Goal: Task Accomplishment & Management: Use online tool/utility

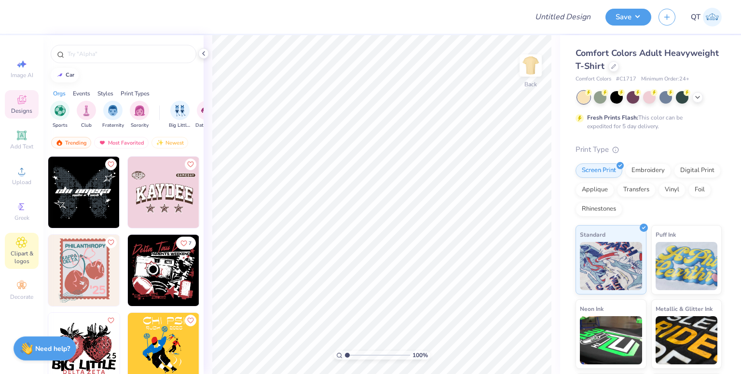
click at [13, 253] on span "Clipart & logos" at bounding box center [22, 257] width 34 height 15
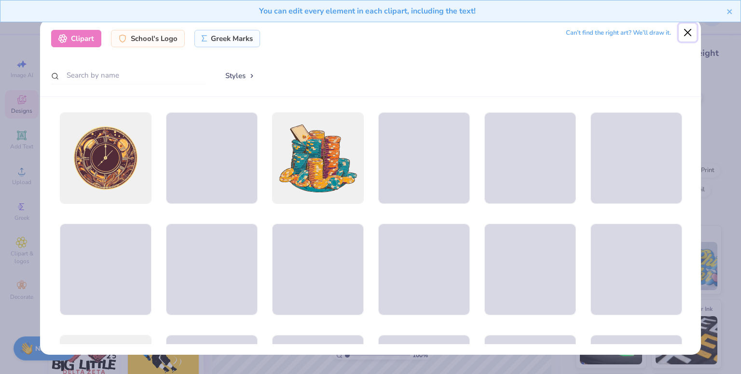
click at [691, 33] on button "Close" at bounding box center [687, 33] width 18 height 18
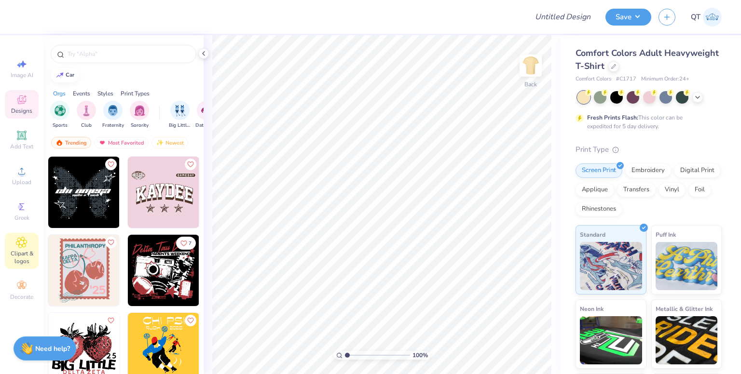
click at [21, 263] on span "Clipart & logos" at bounding box center [22, 257] width 34 height 15
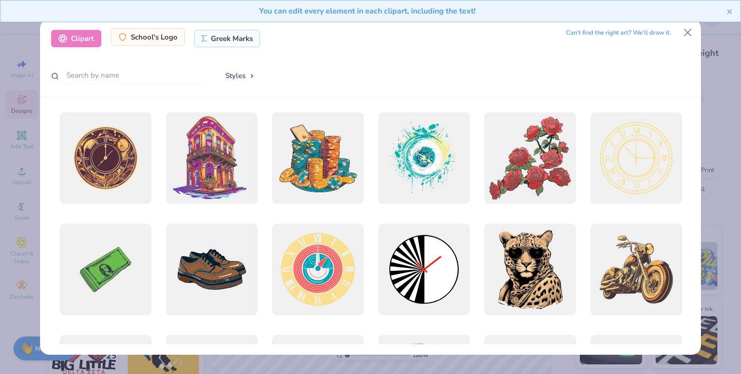
click at [162, 37] on div "School's Logo" at bounding box center [148, 36] width 74 height 17
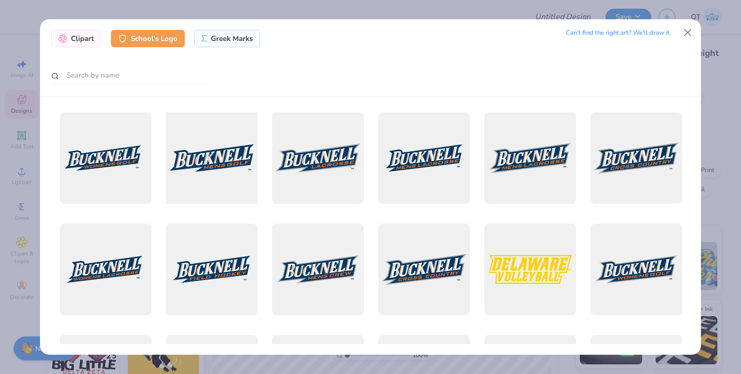
click at [219, 163] on div at bounding box center [211, 158] width 101 height 101
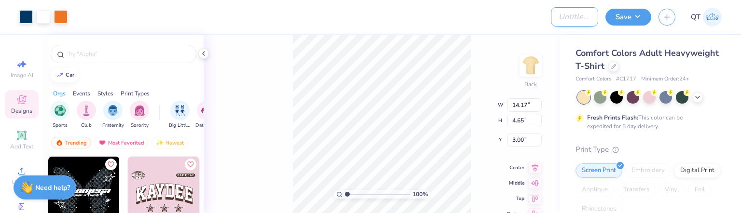
click at [566, 24] on input "Design Title" at bounding box center [574, 16] width 47 height 19
type input "test"
click at [635, 14] on button "Save" at bounding box center [628, 15] width 46 height 17
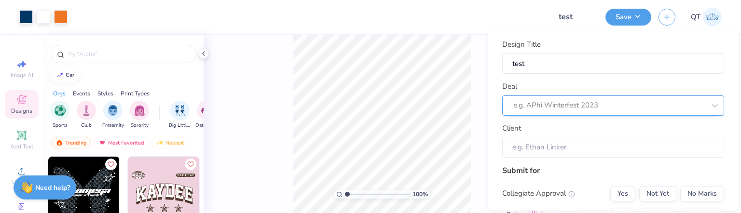
click at [591, 111] on div at bounding box center [609, 105] width 192 height 13
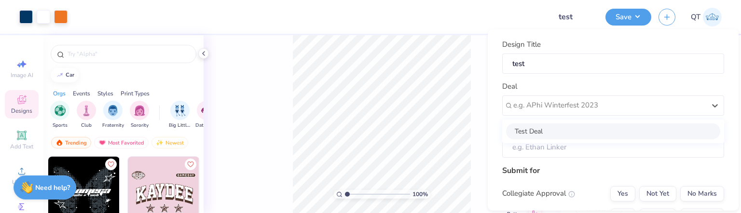
click at [581, 132] on div "Test Deal" at bounding box center [613, 131] width 214 height 16
type input "Abraham Patrick"
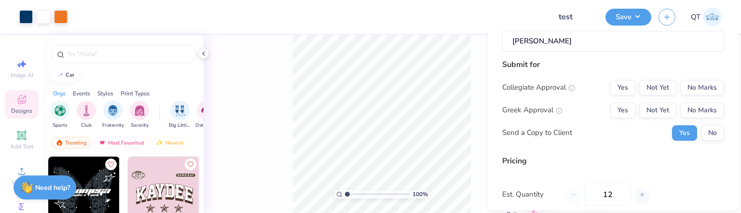
scroll to position [96, 0]
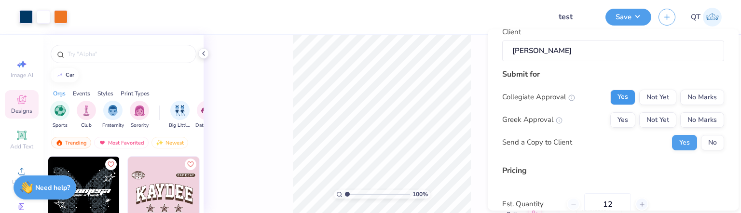
click at [623, 95] on button "Yes" at bounding box center [622, 96] width 25 height 15
click at [619, 119] on button "Yes" at bounding box center [622, 119] width 25 height 15
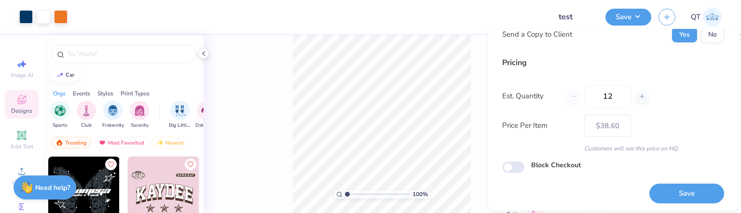
scroll to position [206, 0]
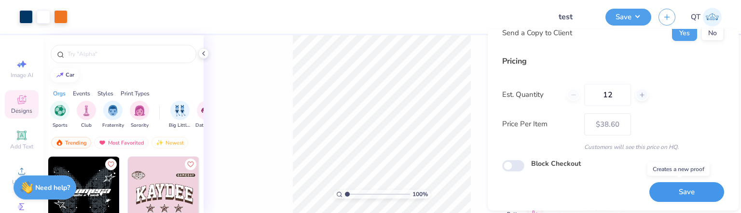
click at [664, 182] on button "Save" at bounding box center [686, 192] width 75 height 20
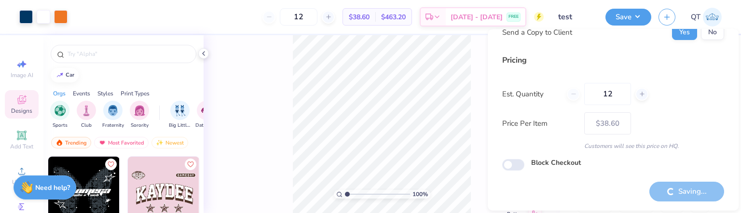
type input "– –"
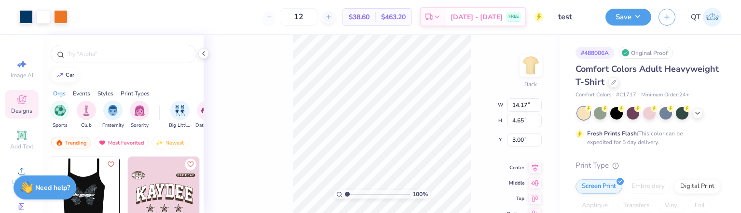
click at [144, 186] on img at bounding box center [163, 192] width 71 height 71
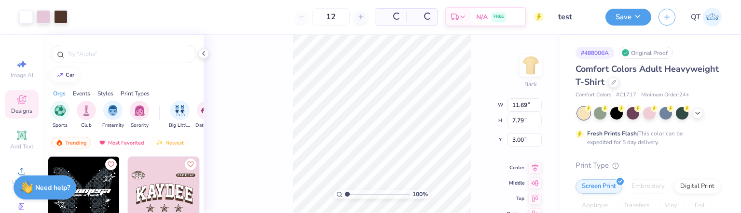
type input "11.69"
type input "7.79"
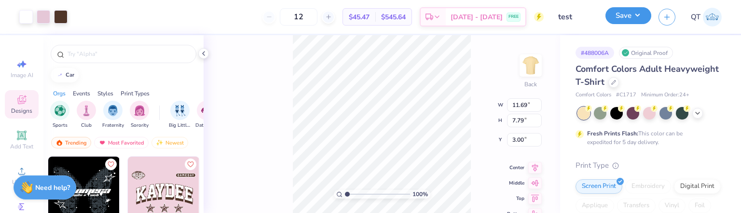
click at [636, 15] on button "Save" at bounding box center [628, 15] width 46 height 17
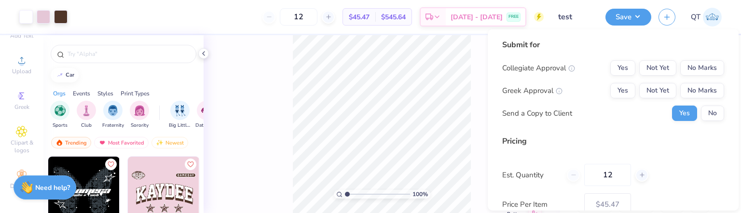
scroll to position [118, 0]
click at [9, 122] on div "Clipart & logos" at bounding box center [22, 140] width 34 height 36
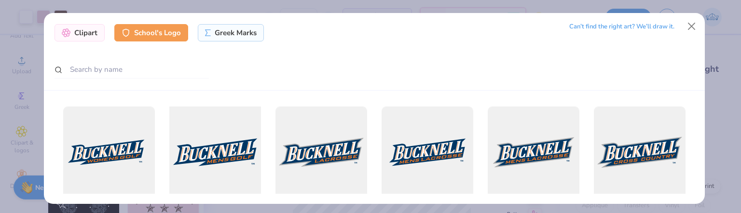
click at [235, 158] on div at bounding box center [214, 152] width 101 height 101
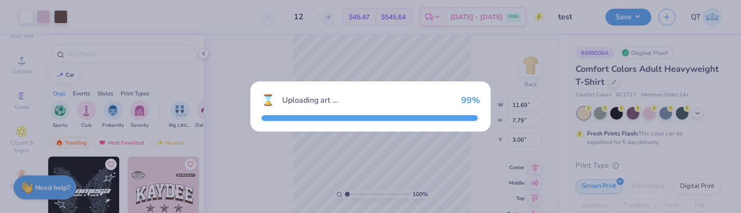
type input "14.17"
type input "4.65"
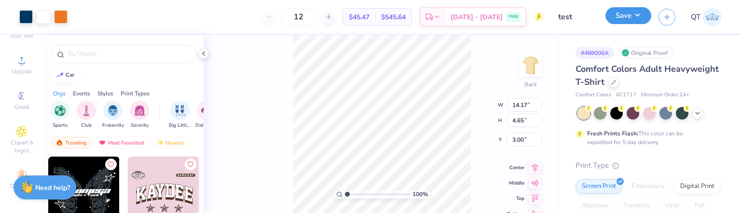
click at [640, 16] on button "Save" at bounding box center [628, 15] width 46 height 17
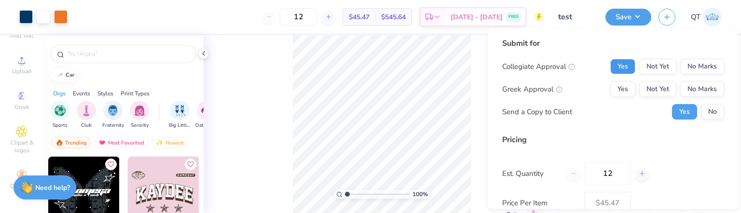
click at [610, 65] on button "Yes" at bounding box center [622, 66] width 25 height 15
click at [610, 84] on button "Yes" at bounding box center [622, 88] width 25 height 15
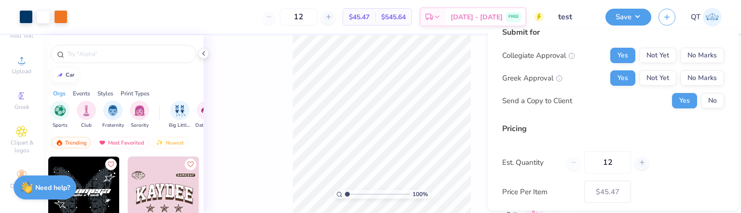
scroll to position [0, 0]
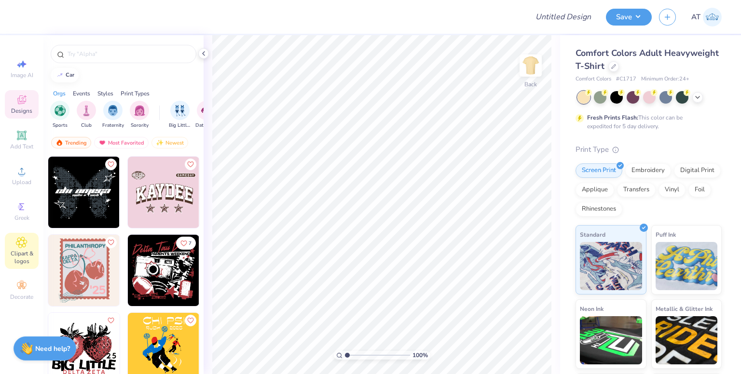
click at [21, 257] on span "Clipart & logos" at bounding box center [22, 257] width 34 height 15
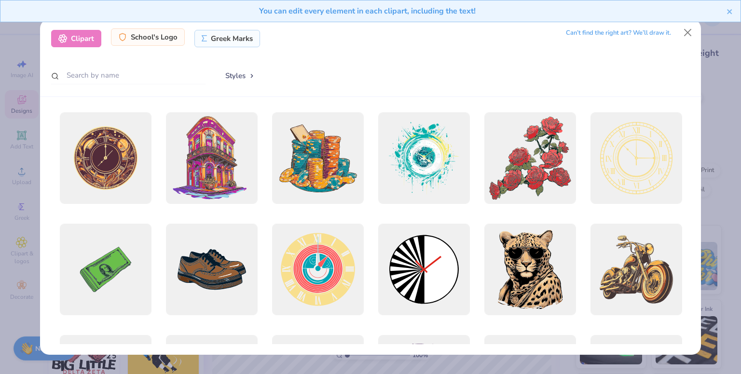
click at [170, 37] on div "School's Logo" at bounding box center [148, 36] width 74 height 17
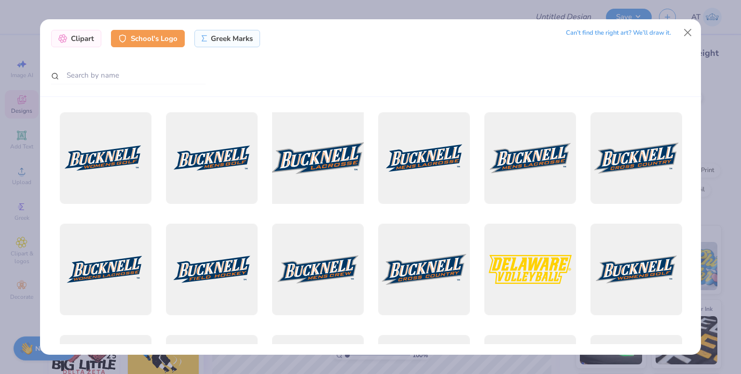
click at [287, 151] on div at bounding box center [317, 158] width 101 height 101
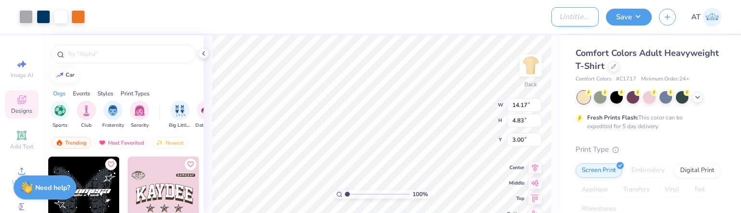
click at [557, 13] on input "Design Title" at bounding box center [574, 16] width 47 height 19
type input "test"
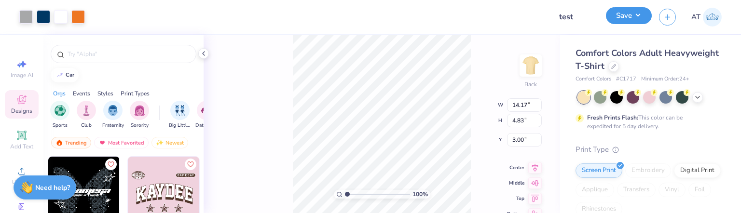
click at [617, 17] on button "Save" at bounding box center [629, 15] width 46 height 17
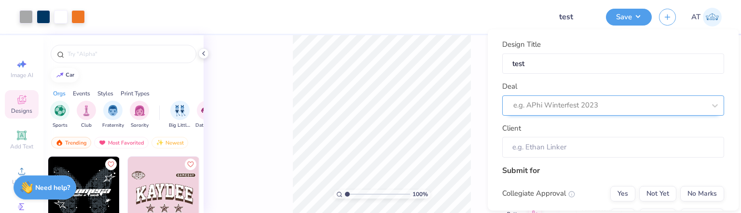
click at [587, 105] on div at bounding box center [609, 105] width 192 height 13
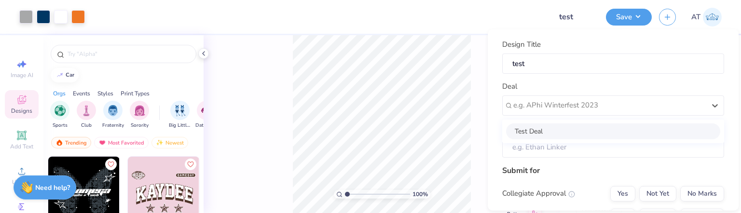
click at [561, 131] on div "Test Deal" at bounding box center [613, 131] width 214 height 16
type input "Abraham Patrick"
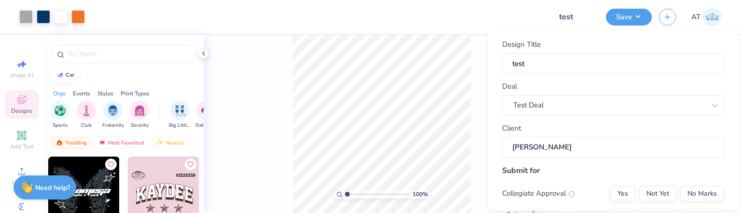
click at [559, 145] on input "Abraham Patrick" at bounding box center [613, 147] width 222 height 21
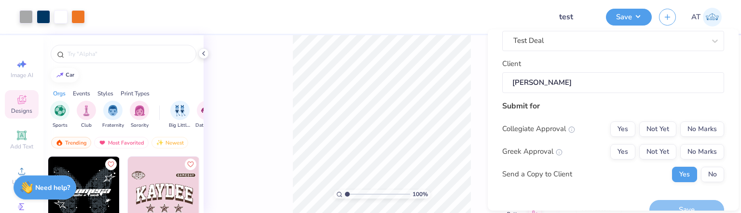
scroll to position [82, 0]
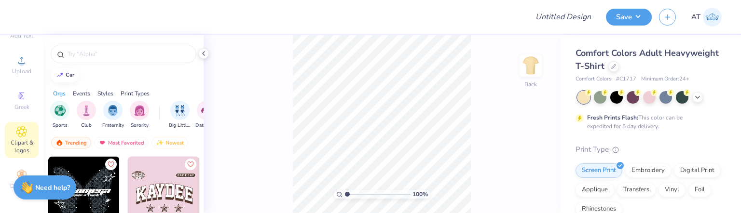
click at [7, 139] on span "Clipart & logos" at bounding box center [22, 146] width 34 height 15
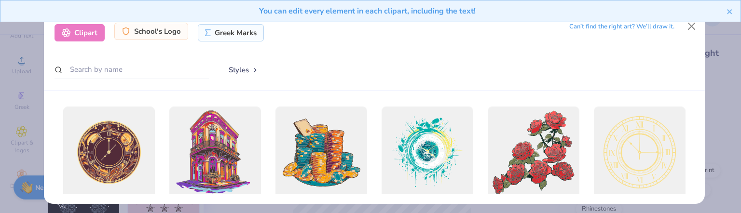
click at [148, 35] on div "School's Logo" at bounding box center [151, 31] width 74 height 17
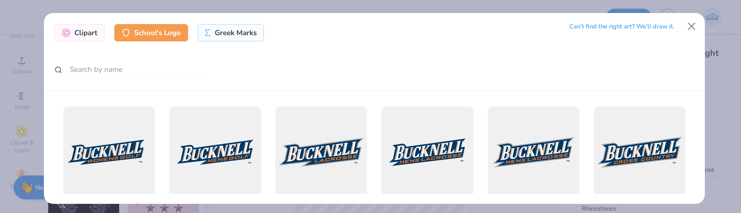
click at [139, 133] on div at bounding box center [108, 152] width 101 height 101
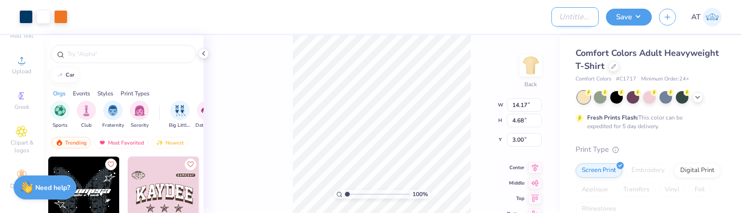
click at [588, 23] on input "Design Title" at bounding box center [574, 16] width 47 height 19
type input "test"
click at [634, 22] on button "Save" at bounding box center [629, 15] width 46 height 17
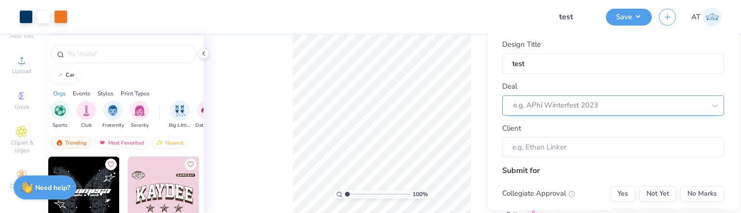
click at [611, 103] on div at bounding box center [609, 105] width 192 height 13
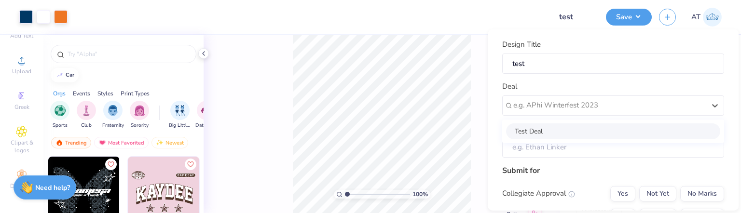
click at [589, 135] on div "Test Deal" at bounding box center [613, 131] width 214 height 16
type input "Abraham Patrick"
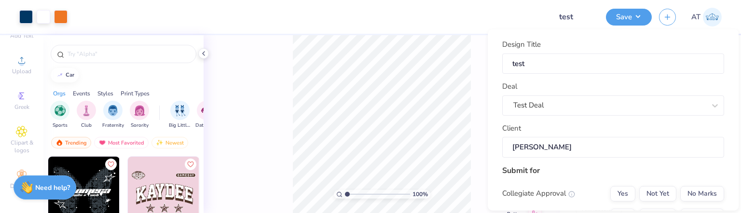
click at [589, 156] on input "Abraham Patrick" at bounding box center [613, 147] width 222 height 21
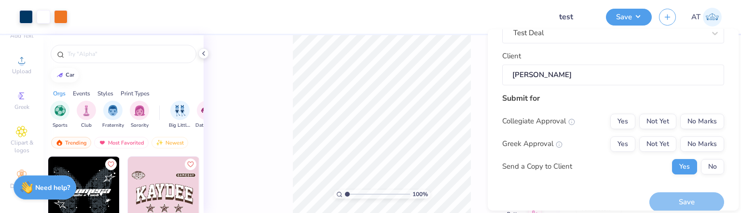
scroll to position [82, 0]
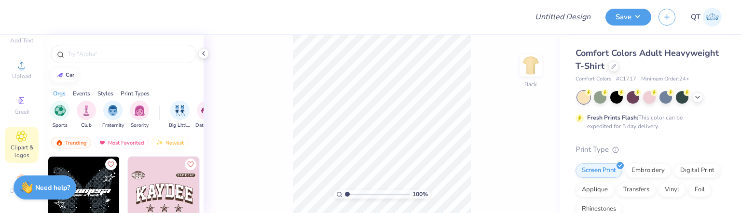
scroll to position [118, 0]
click at [18, 139] on span "Clipart & logos" at bounding box center [22, 146] width 34 height 15
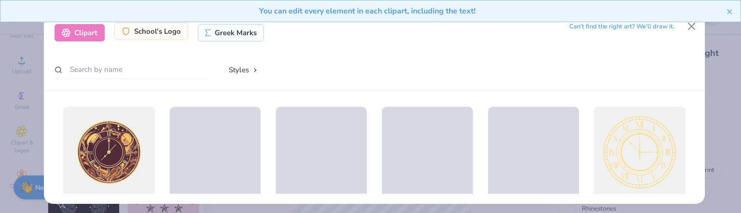
click at [158, 34] on div "School's Logo" at bounding box center [151, 31] width 74 height 17
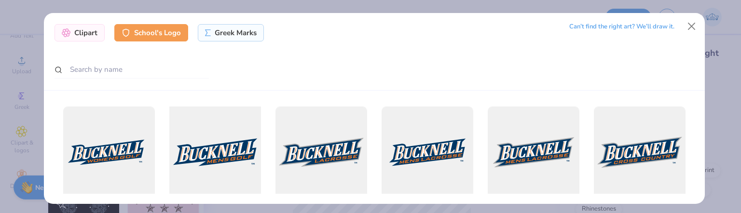
click at [237, 152] on div at bounding box center [214, 152] width 101 height 101
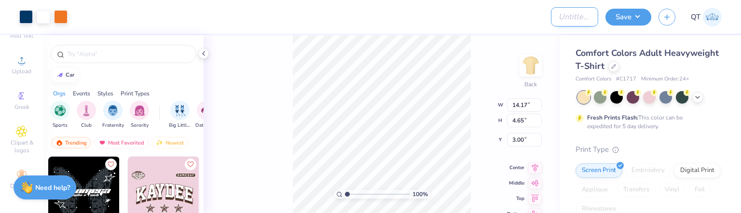
click at [574, 23] on input "Design Title" at bounding box center [574, 16] width 47 height 19
type input "test"
click at [621, 14] on button "Save" at bounding box center [628, 15] width 46 height 17
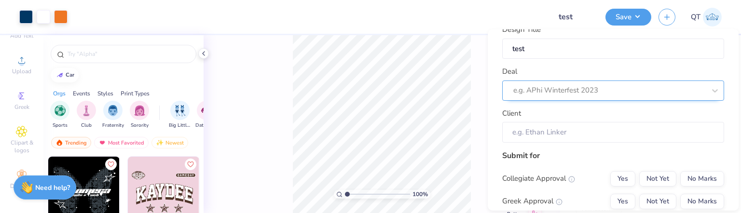
scroll to position [13, 0]
click at [611, 96] on div at bounding box center [609, 92] width 192 height 13
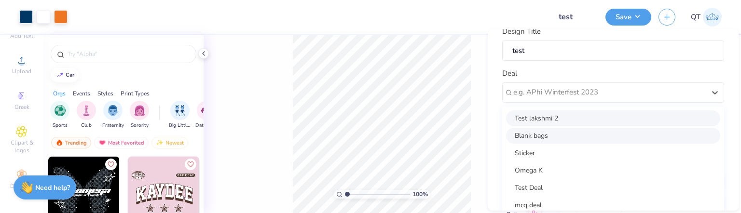
click at [557, 112] on div "Test lakshmi 2" at bounding box center [613, 118] width 214 height 16
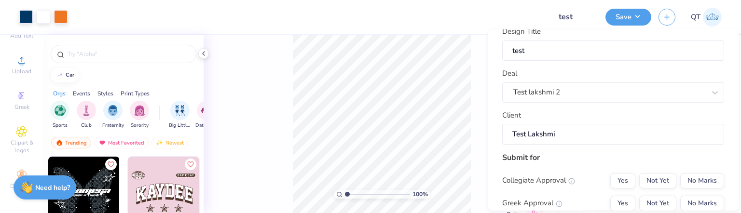
type input "Test Lakshmi"
click at [562, 136] on input "Test Lakshmi" at bounding box center [613, 134] width 222 height 21
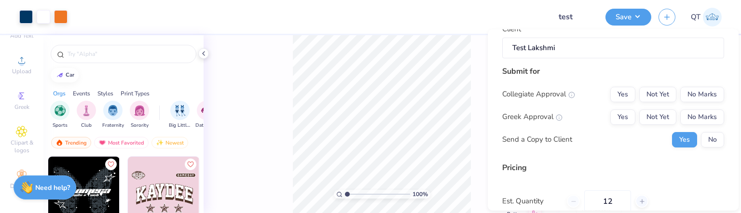
scroll to position [109, 0]
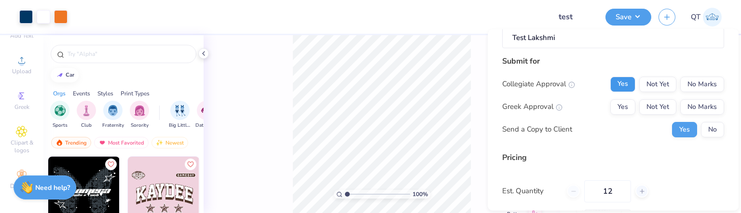
click at [627, 81] on button "Yes" at bounding box center [622, 83] width 25 height 15
click at [622, 106] on button "Yes" at bounding box center [622, 106] width 25 height 15
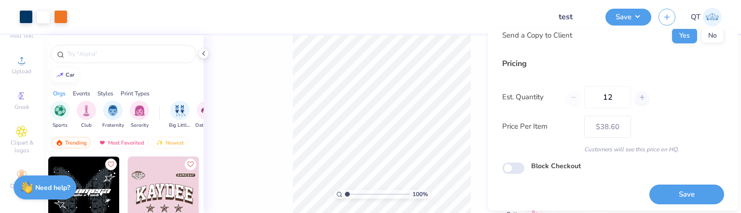
scroll to position [206, 0]
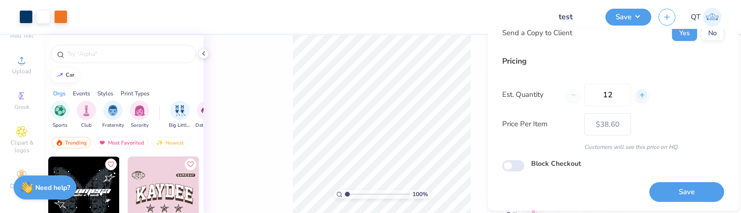
click at [638, 93] on icon at bounding box center [641, 94] width 7 height 7
type input "13"
type input "$37.49"
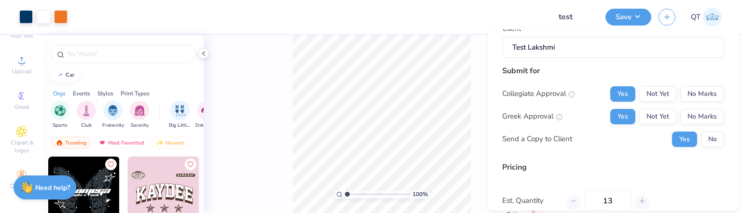
scroll to position [96, 0]
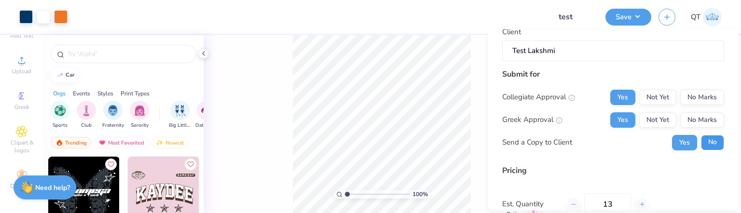
click at [708, 139] on button "No" at bounding box center [712, 142] width 23 height 15
click at [665, 95] on button "Not Yet" at bounding box center [657, 96] width 37 height 15
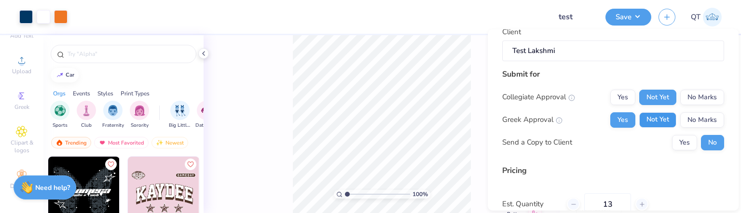
click at [652, 120] on button "Not Yet" at bounding box center [657, 119] width 37 height 15
click at [617, 103] on button "Yes" at bounding box center [622, 96] width 25 height 15
click at [622, 121] on button "Yes" at bounding box center [622, 119] width 25 height 15
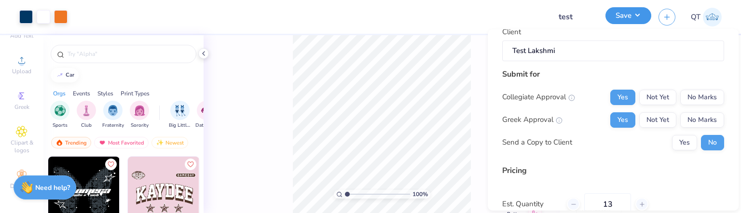
click at [623, 18] on button "Save" at bounding box center [628, 15] width 46 height 17
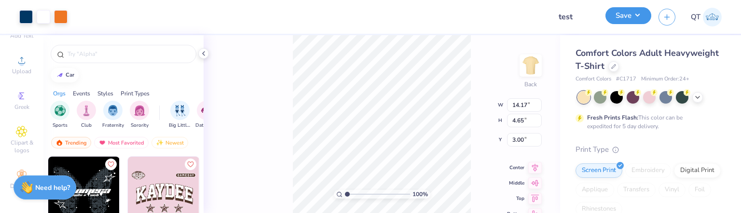
click at [623, 18] on button "Save" at bounding box center [628, 15] width 46 height 17
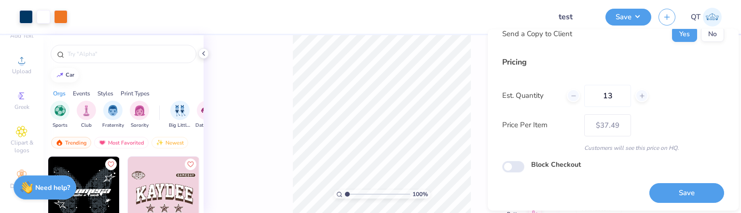
scroll to position [206, 0]
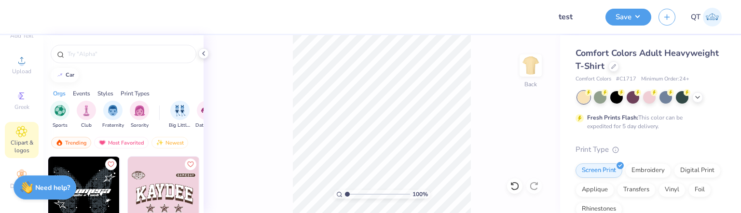
click at [6, 126] on div "Clipart & logos" at bounding box center [22, 140] width 34 height 36
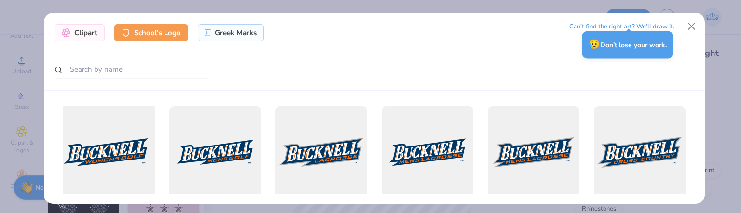
click at [100, 152] on div at bounding box center [108, 152] width 101 height 101
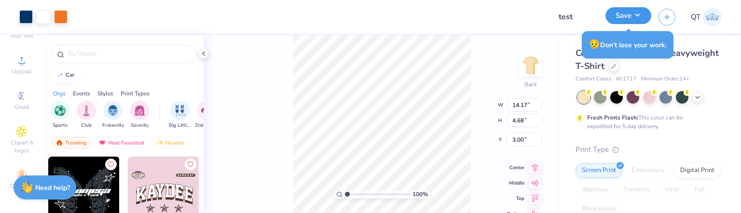
click at [625, 20] on button "Save" at bounding box center [628, 15] width 46 height 17
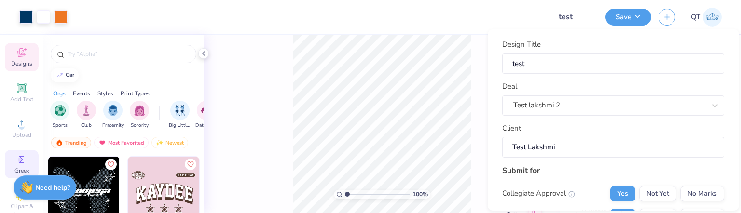
scroll to position [21, 0]
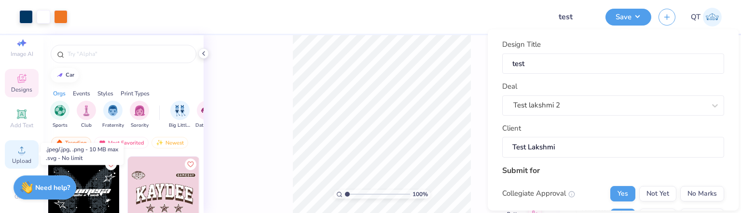
click at [16, 145] on icon at bounding box center [22, 150] width 12 height 12
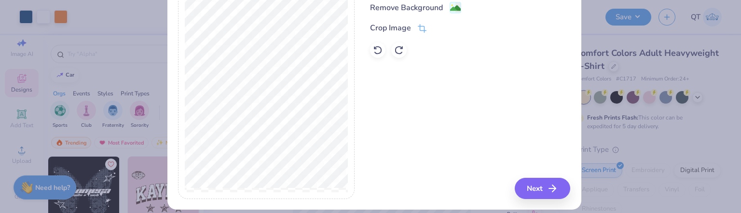
scroll to position [69, 0]
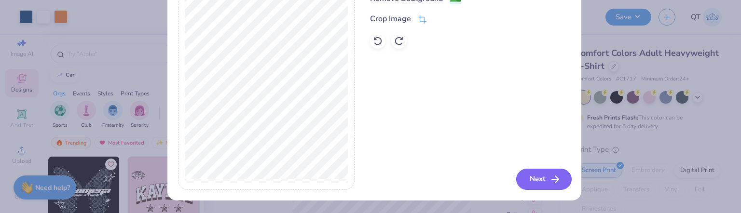
click at [555, 177] on icon "button" at bounding box center [555, 180] width 12 height 12
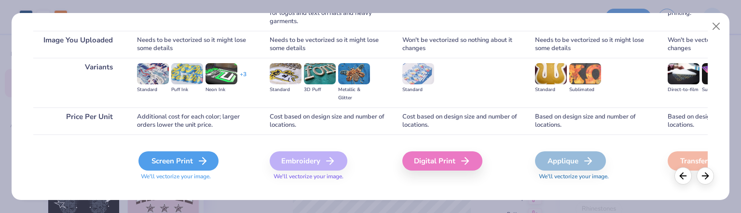
scroll to position [219, 0]
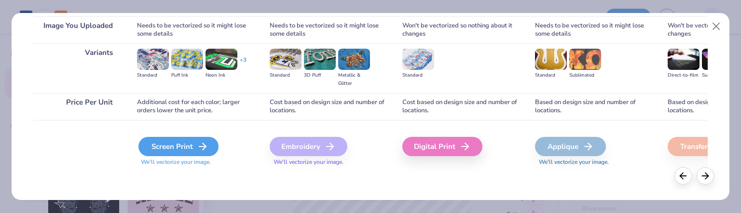
click at [179, 152] on div "Screen Print" at bounding box center [178, 146] width 80 height 19
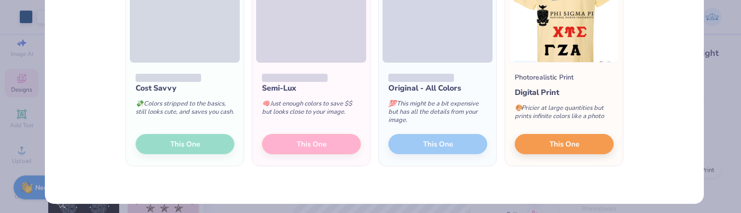
scroll to position [137, 0]
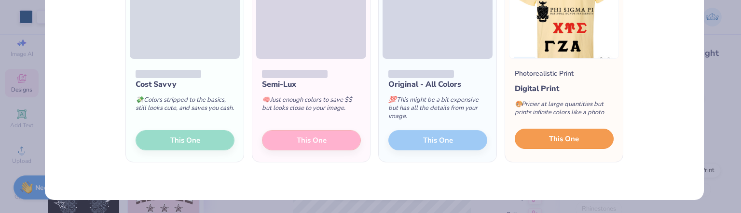
click at [575, 137] on button "This One" at bounding box center [563, 139] width 99 height 20
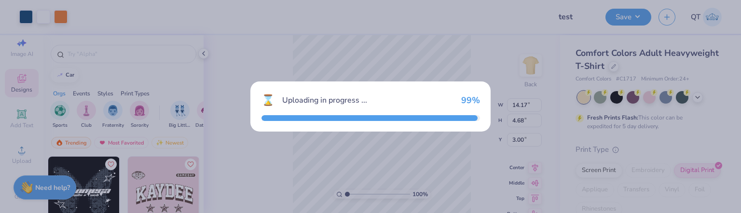
type input "15.57"
type input "4.72"
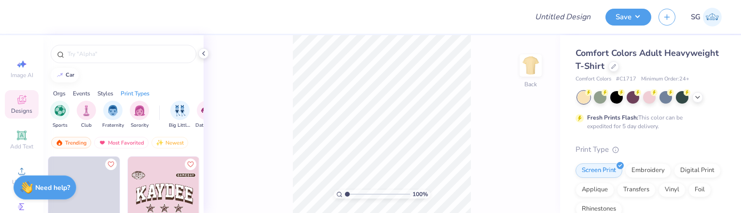
scroll to position [48, 0]
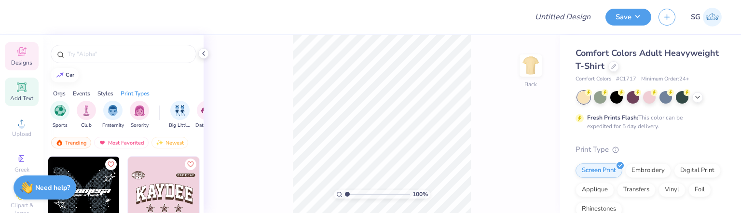
click at [26, 92] on div "Add Text" at bounding box center [22, 92] width 34 height 28
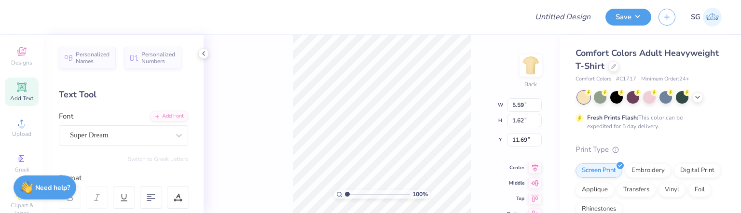
click at [571, 6] on div "Design Title" at bounding box center [562, 17] width 71 height 34
click at [571, 8] on input "Design Title" at bounding box center [574, 16] width 47 height 19
type input "test"
click at [627, 22] on button "Save" at bounding box center [628, 15] width 46 height 17
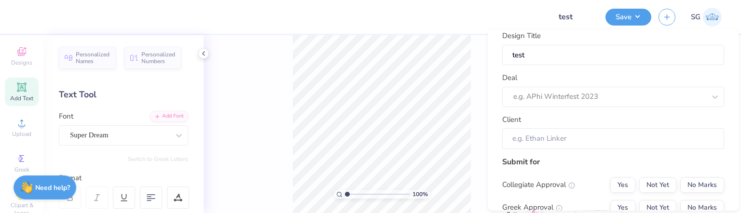
scroll to position [0, 0]
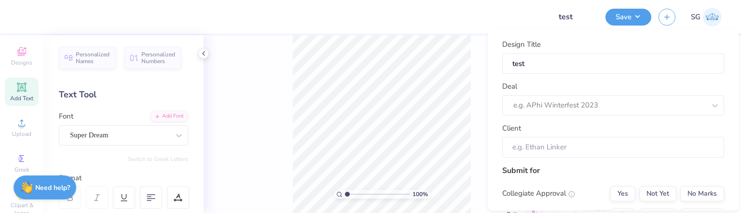
click at [577, 94] on div "Deal e.g. APhi Winterfest 2023" at bounding box center [613, 98] width 222 height 35
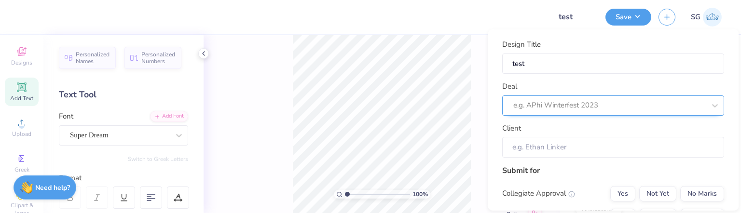
click at [571, 110] on div at bounding box center [609, 105] width 192 height 13
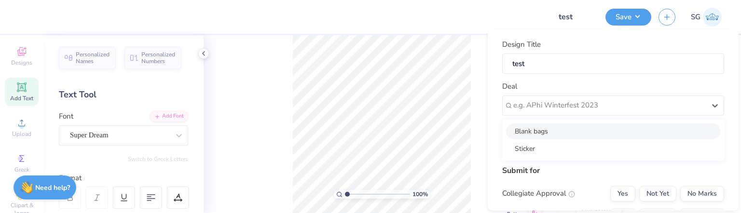
click at [568, 125] on div "Blank bags" at bounding box center [613, 131] width 214 height 16
type input "[PERSON_NAME]"
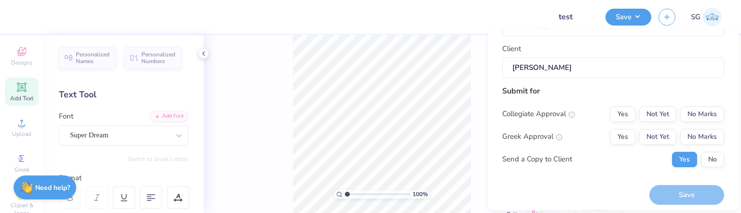
scroll to position [82, 0]
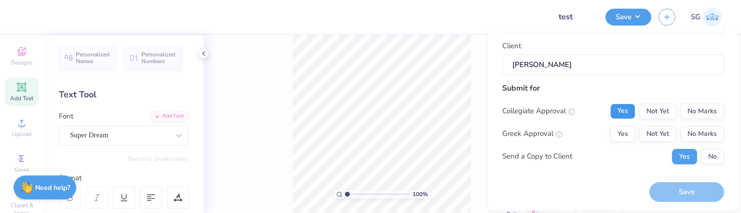
click at [611, 108] on button "Yes" at bounding box center [622, 110] width 25 height 15
click at [611, 132] on button "Yes" at bounding box center [622, 133] width 25 height 15
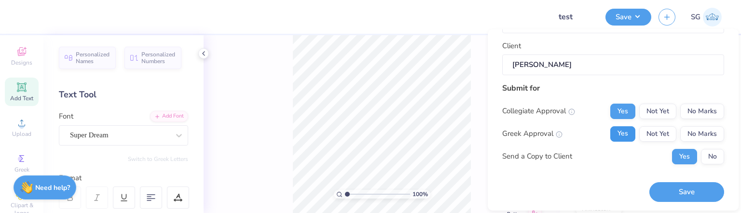
click at [615, 129] on button "Yes" at bounding box center [622, 133] width 25 height 15
click at [617, 115] on button "Yes" at bounding box center [622, 110] width 25 height 15
